Goal: Information Seeking & Learning: Learn about a topic

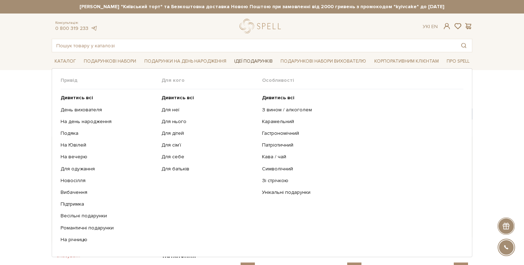
click at [254, 64] on link "Ідеї подарунків" at bounding box center [253, 61] width 44 height 11
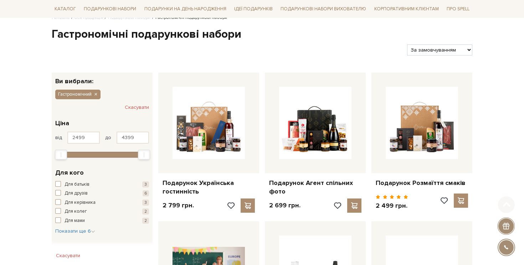
scroll to position [87, 0]
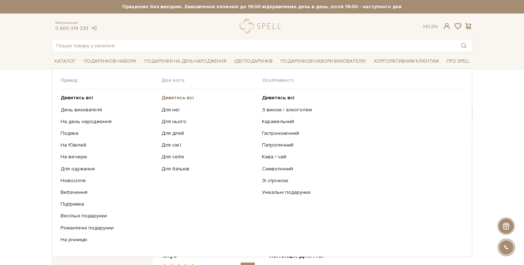
click at [173, 96] on b "Дивитись всі" at bounding box center [177, 98] width 32 height 6
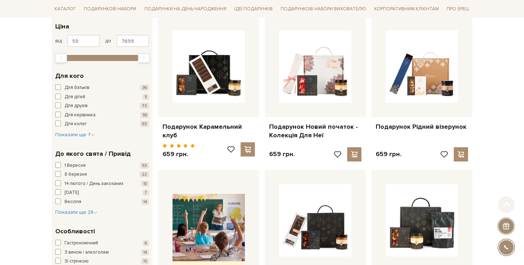
scroll to position [121, 0]
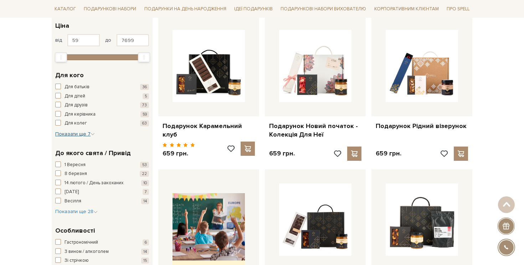
click at [86, 131] on button "Показати ще 7 Сховати" at bounding box center [75, 134] width 40 height 7
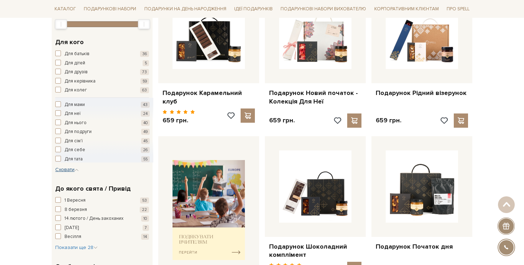
scroll to position [155, 0]
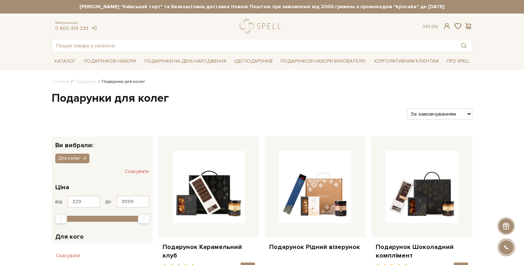
click at [127, 99] on h1 "Подарунки для колег" at bounding box center [262, 98] width 421 height 15
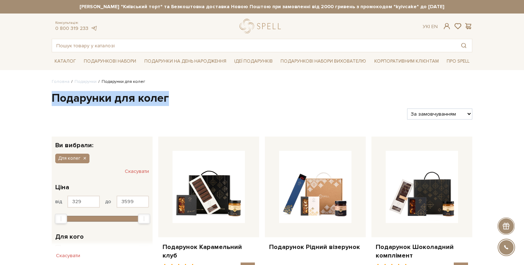
click at [127, 99] on h1 "Подарунки для колег" at bounding box center [262, 98] width 421 height 15
copy div "Подарунки для колег"
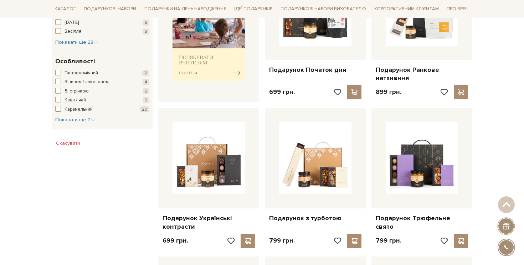
scroll to position [326, 0]
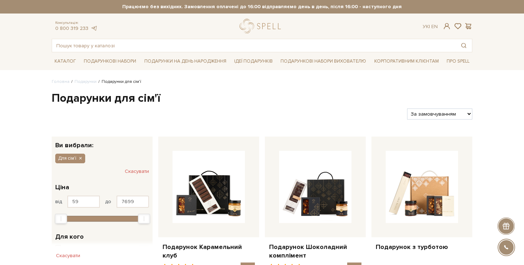
click at [89, 104] on h1 "Подарунки для сім'ї" at bounding box center [262, 98] width 421 height 15
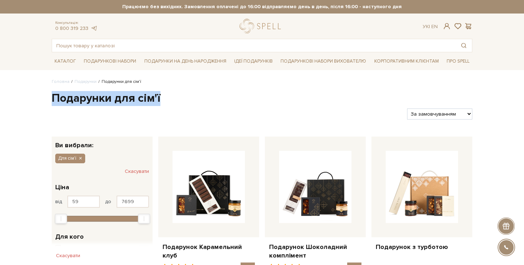
click at [89, 104] on h1 "Подарунки для сім'ї" at bounding box center [262, 98] width 421 height 15
copy div "Подарунки для сім'ї"
click at [90, 102] on h1 "Подарунки для сім'ї" at bounding box center [262, 98] width 421 height 15
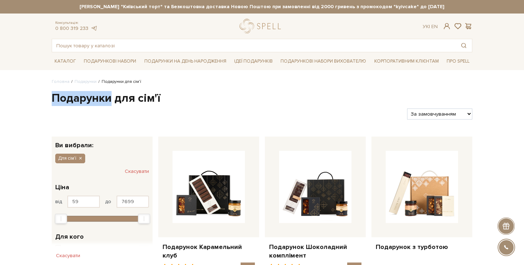
click at [90, 102] on h1 "Подарунки для сім'ї" at bounding box center [262, 98] width 421 height 15
